Goal: Find specific page/section: Find specific page/section

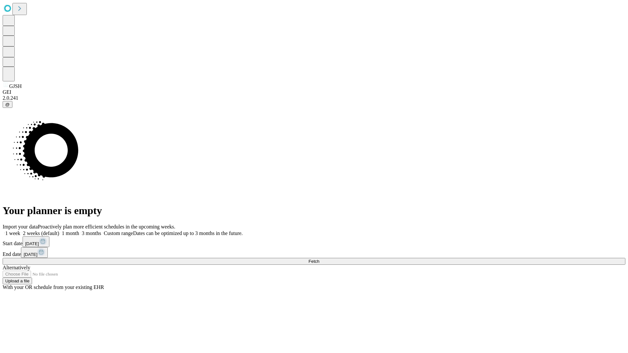
click at [319, 259] on span "Fetch" at bounding box center [313, 261] width 11 height 5
